Goal: Task Accomplishment & Management: Use online tool/utility

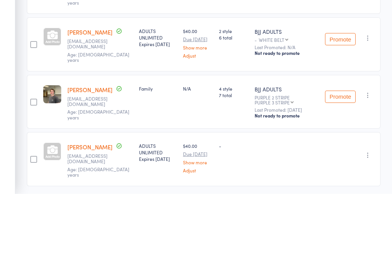
scroll to position [131, 0]
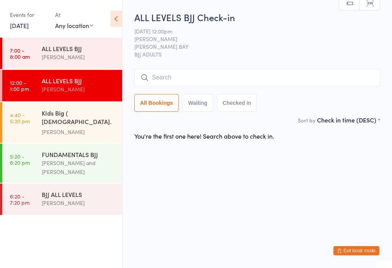
click at [116, 24] on icon at bounding box center [116, 19] width 12 height 16
click at [187, 77] on input "search" at bounding box center [258, 78] width 246 height 18
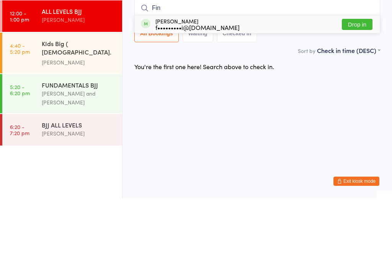
type input "Fin"
click at [365, 88] on button "Drop in" at bounding box center [357, 93] width 31 height 11
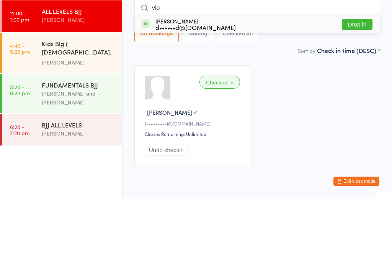
type input "vio"
click at [209, 87] on div "Violetta Shmatkova d••••••d@gmail.com" at bounding box center [196, 93] width 80 height 12
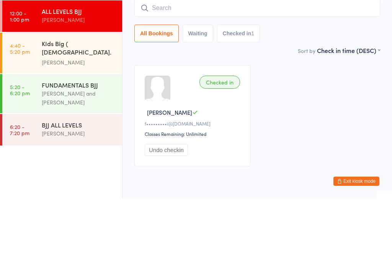
scroll to position [31, 0]
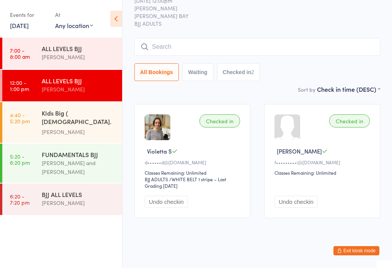
click at [345, 48] on input "search" at bounding box center [258, 47] width 246 height 18
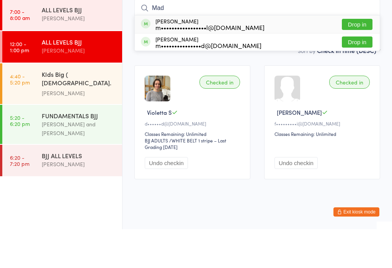
type input "Mad"
click at [364, 57] on button "Drop in" at bounding box center [357, 62] width 31 height 11
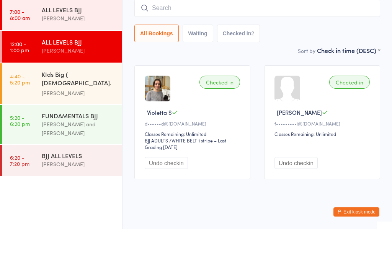
scroll to position [44, 0]
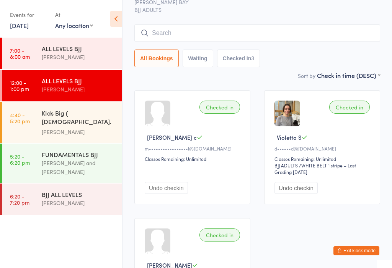
click at [207, 33] on input "search" at bounding box center [258, 33] width 246 height 18
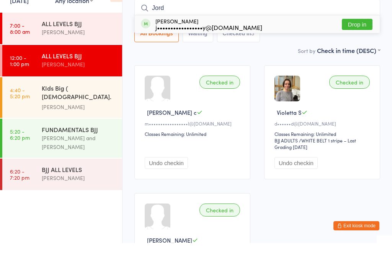
type input "Jord"
click at [362, 44] on button "Drop in" at bounding box center [357, 49] width 31 height 11
